Goal: Find specific page/section: Find specific page/section

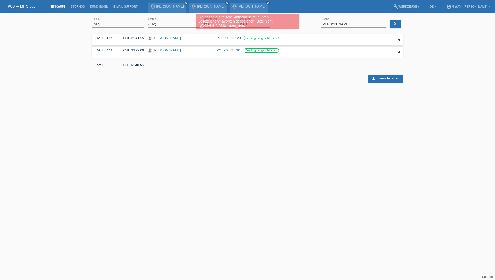
click at [166, 23] on div "Sie haben die falsche Anmeldeseite in Ihren Lesezeichen/Favoriten gespeichert. …" at bounding box center [247, 22] width 297 height 16
click at [320, 80] on div "download Herunterladen" at bounding box center [247, 75] width 311 height 16
click at [297, 24] on div "Sie haben die falsche Anmeldeseite in Ihren Lesezeichen/Favoriten gespeichert. …" at bounding box center [248, 21] width 104 height 15
click at [336, 23] on div "Sie haben die falsche Anmeldeseite in Ihren Lesezeichen/Favoriten gespeichert. …" at bounding box center [247, 22] width 297 height 16
click at [346, 24] on div "Sie haben die falsche Anmeldeseite in Ihren Lesezeichen/Favoriten gespeichert. …" at bounding box center [247, 22] width 297 height 16
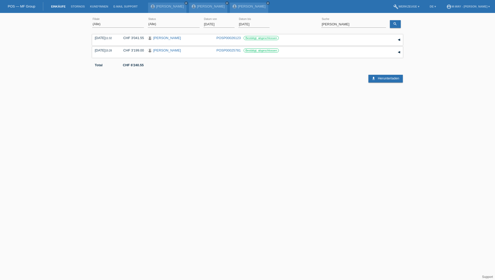
click at [216, 23] on input "01.08.2025" at bounding box center [219, 24] width 31 height 6
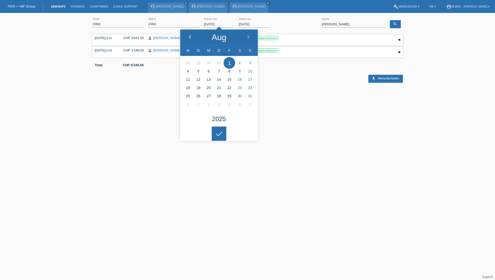
click at [191, 37] on icon at bounding box center [190, 37] width 4 height 4
click at [246, 37] on icon at bounding box center [248, 37] width 4 height 4
type input "01.08.2025"
drag, startPoint x: 347, startPoint y: 24, endPoint x: 305, endPoint y: 24, distance: 41.7
click at [305, 24] on div "(Alle) Aarau Alexand'Ro Edouard'O Passion Vélo SàRL Basel Bern City Bern Expo B…" at bounding box center [247, 25] width 311 height 18
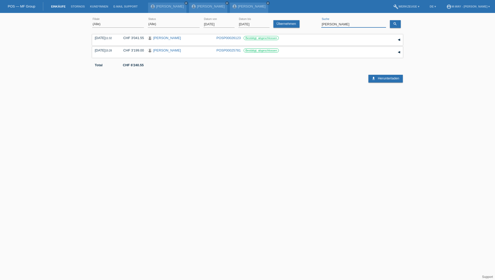
type input "sandra gemano"
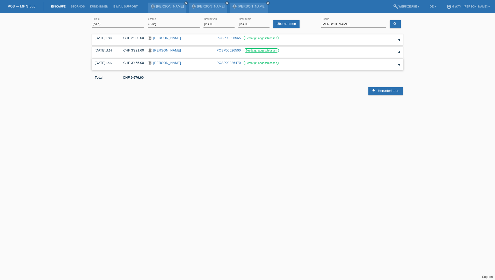
click at [170, 64] on link "[PERSON_NAME]" at bounding box center [167, 63] width 28 height 4
drag, startPoint x: 351, startPoint y: 25, endPoint x: 306, endPoint y: 26, distance: 45.8
click at [306, 26] on div "(Alle) Aarau Alexand'Ro Edouard'O Passion Vélo SàRL Basel Bern City Bern Expo B…" at bounding box center [247, 25] width 311 height 18
type input "ponte"
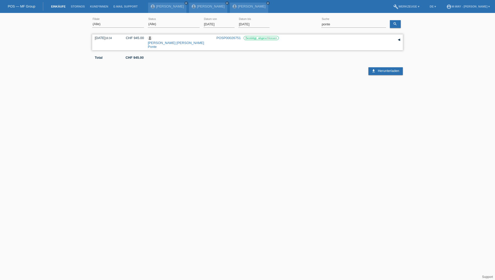
click at [175, 41] on link "[PERSON_NAME] [PERSON_NAME] Ponte" at bounding box center [176, 45] width 56 height 8
